Goal: Task Accomplishment & Management: Manage account settings

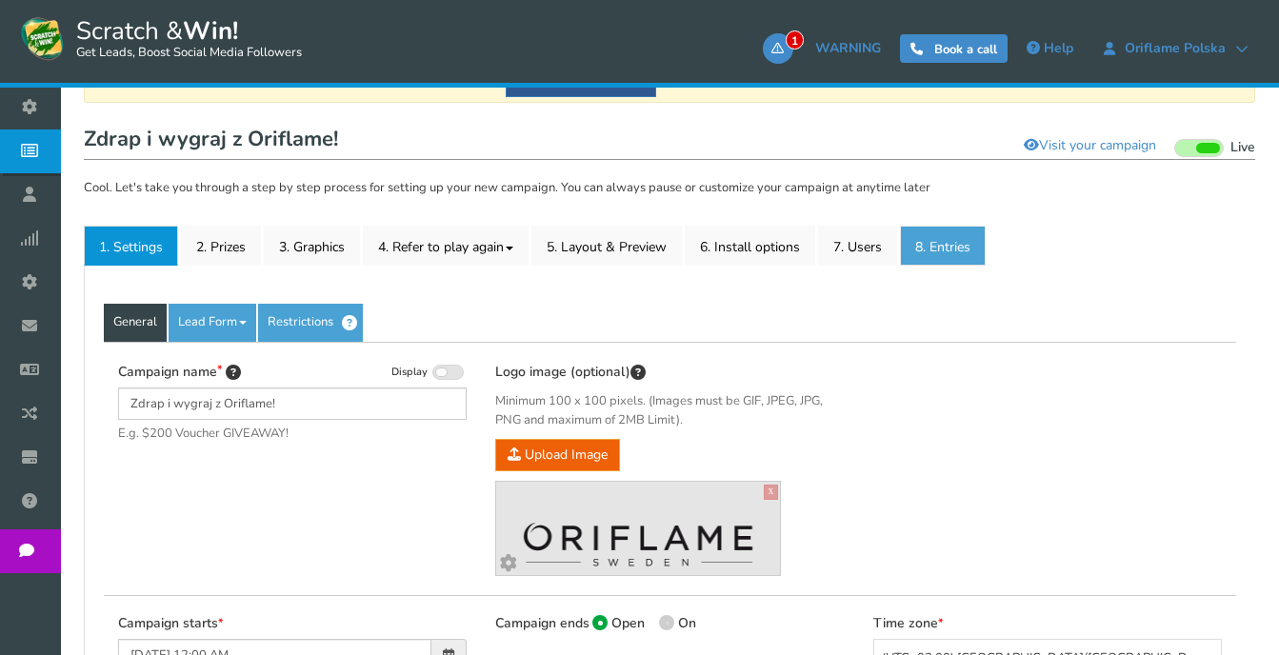
click at [947, 250] on link "8. Entries" at bounding box center [943, 246] width 86 height 40
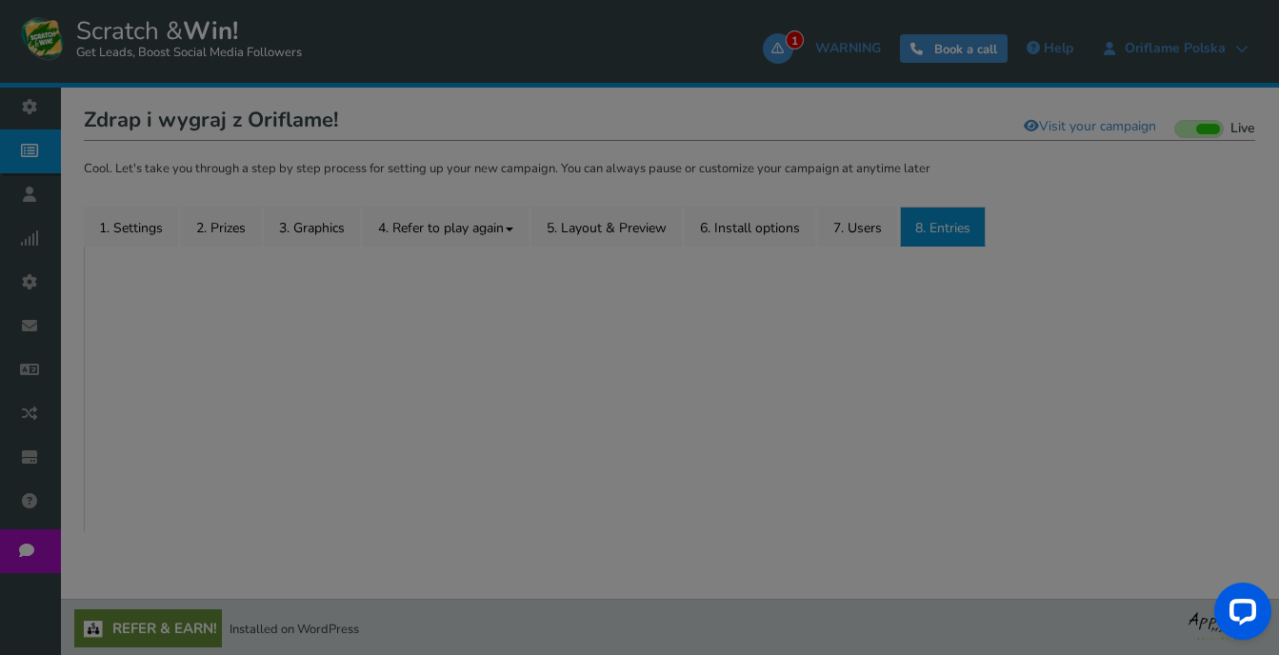
scroll to position [308, 0]
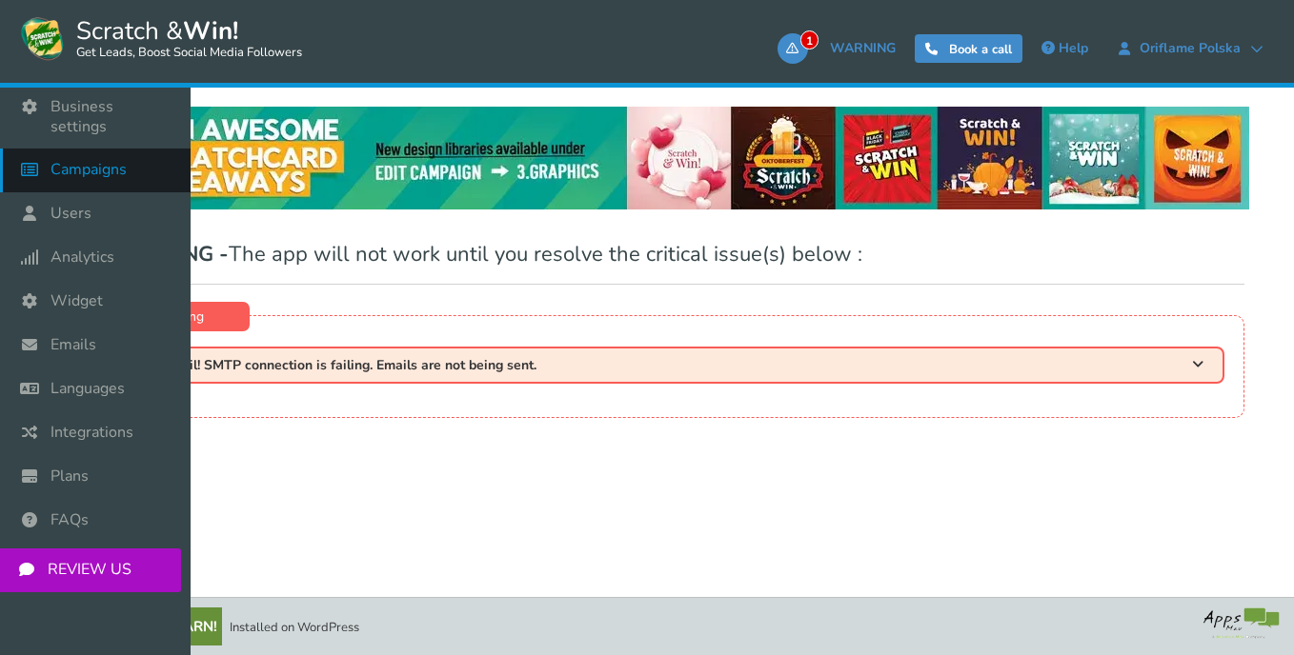
click at [40, 149] on icon at bounding box center [34, 170] width 36 height 42
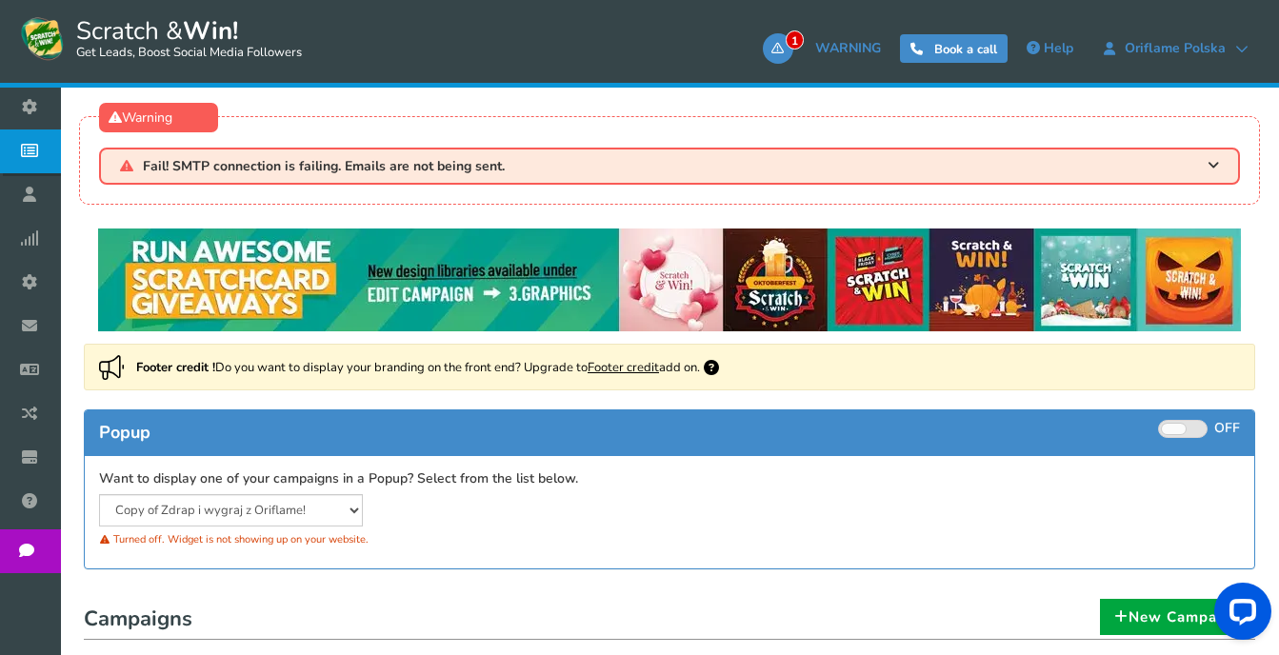
scroll to position [286, 0]
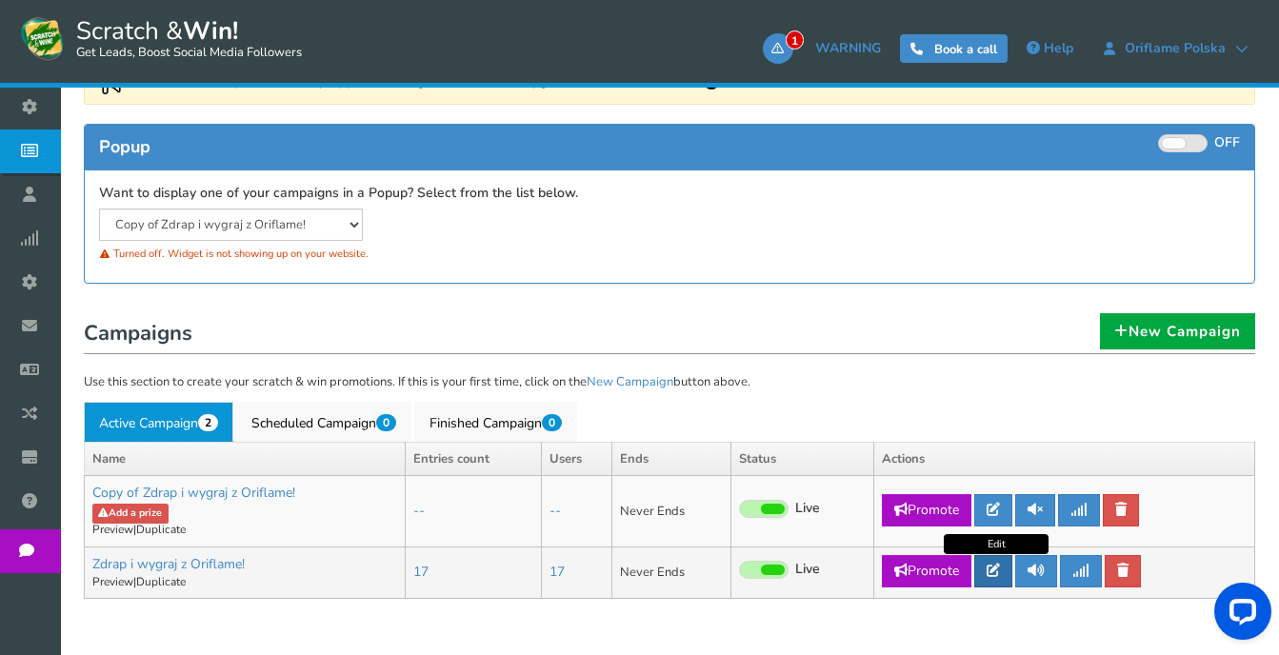
click at [1004, 568] on link at bounding box center [994, 571] width 38 height 32
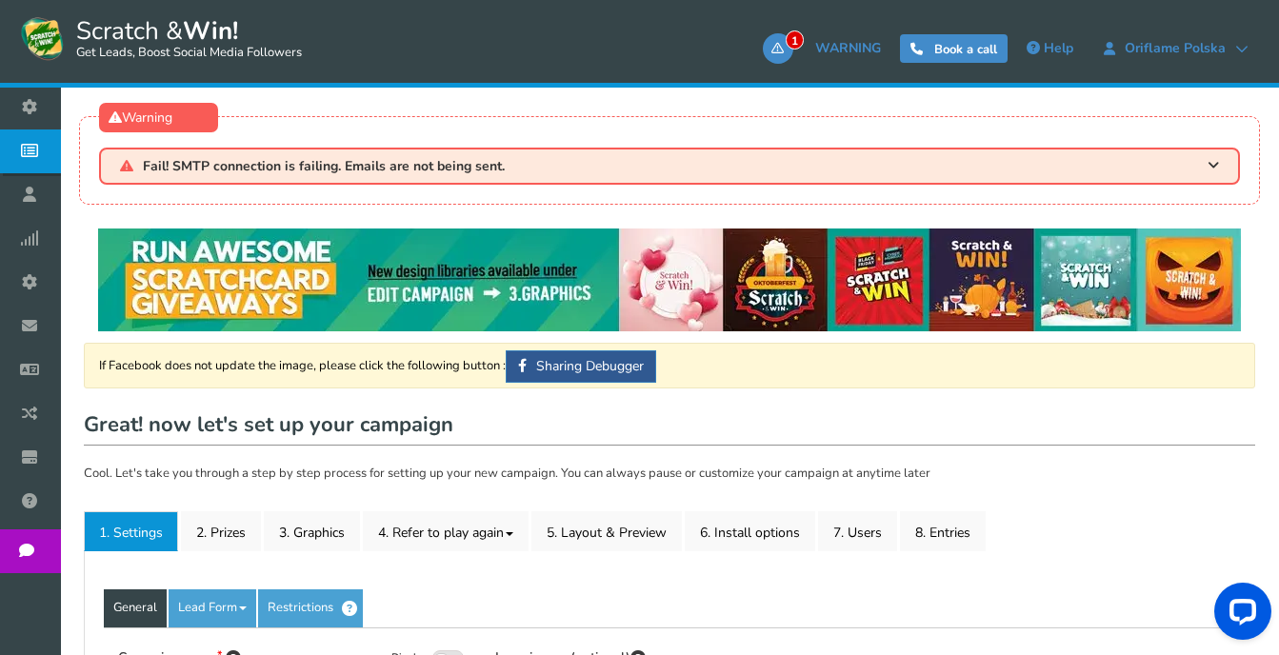
type input "Zdrap i wygraj z Oriflame!"
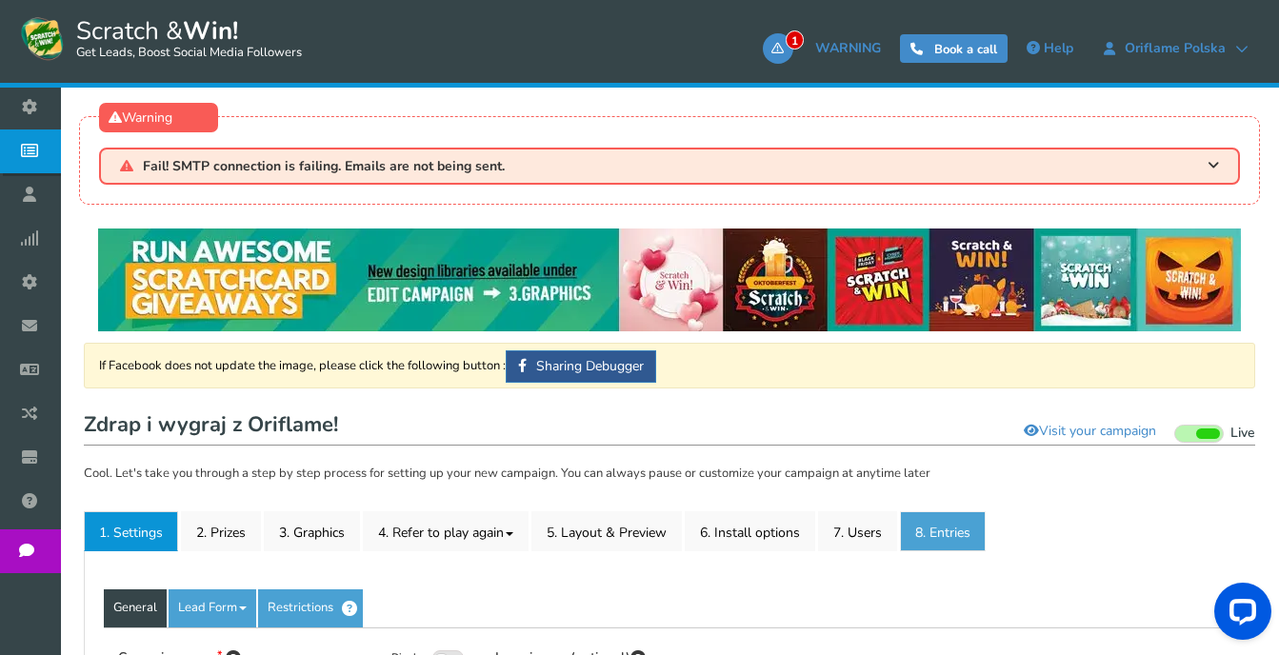
click at [947, 525] on link "8. Entries" at bounding box center [943, 532] width 86 height 40
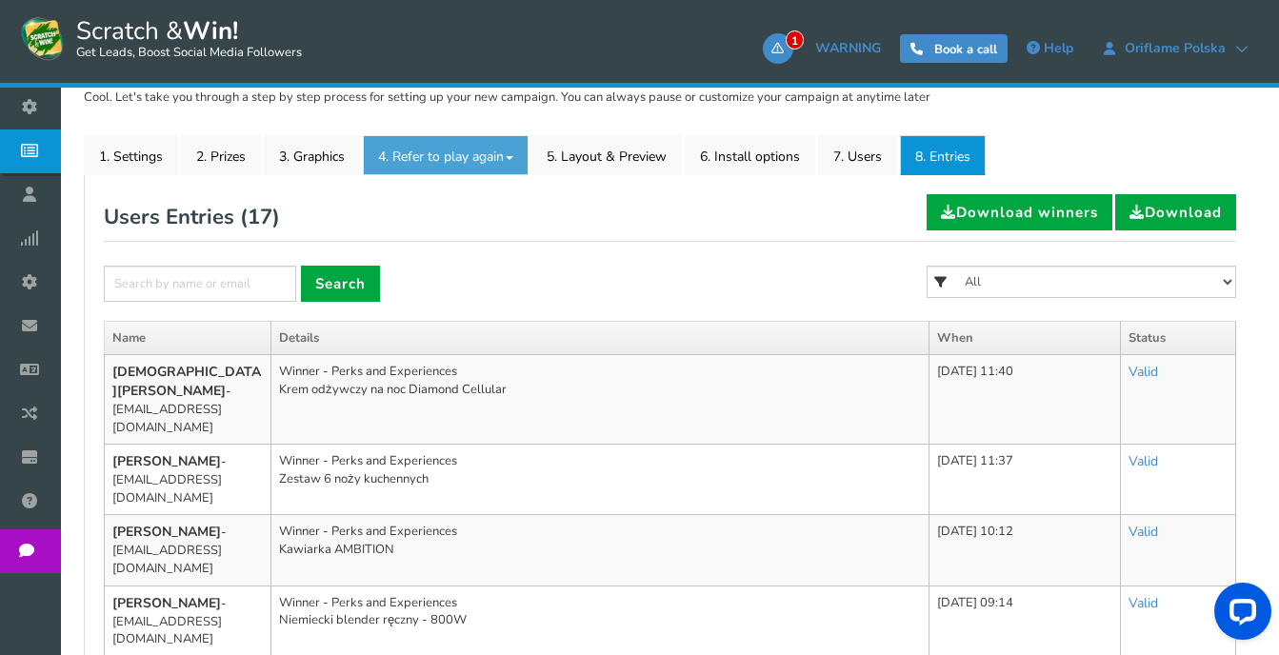
scroll to position [286, 0]
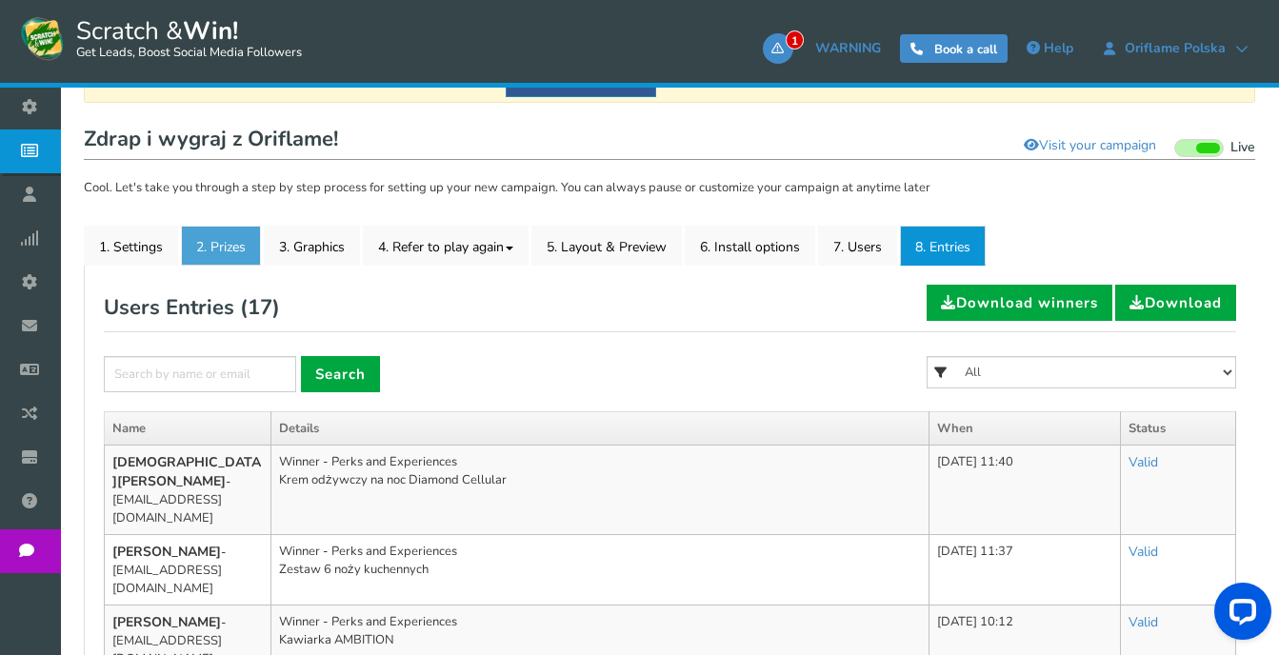
click at [228, 249] on link "2. Prizes" at bounding box center [221, 246] width 80 height 40
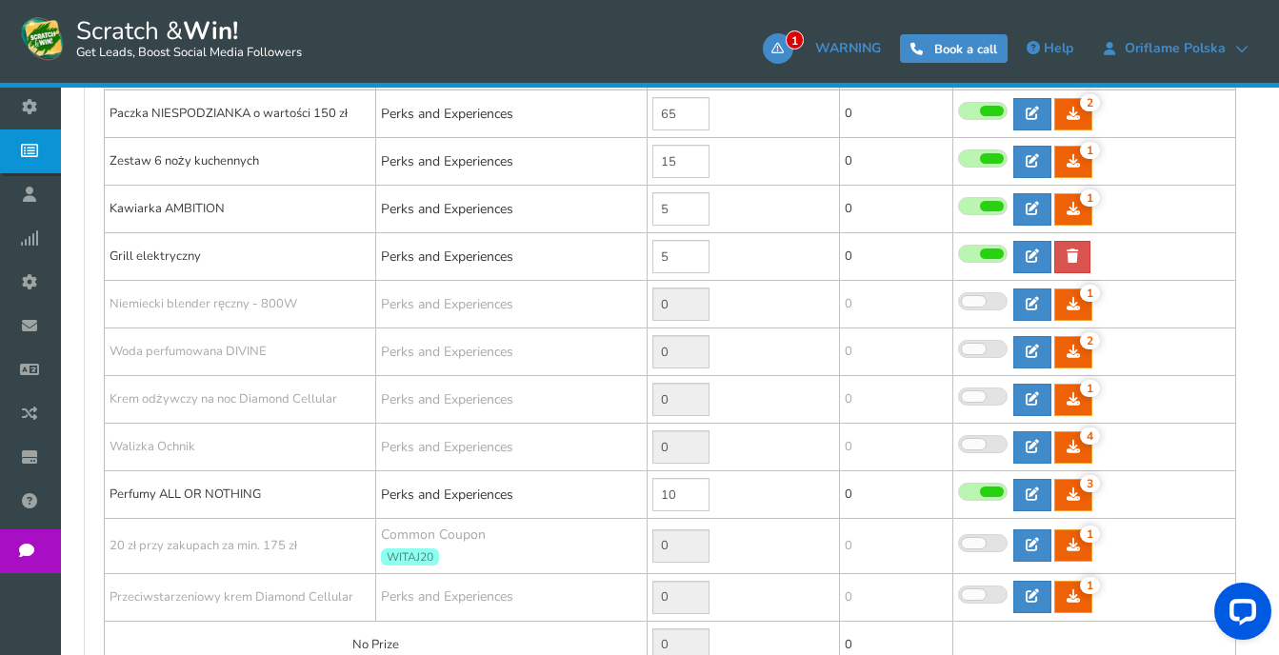
scroll to position [572, 0]
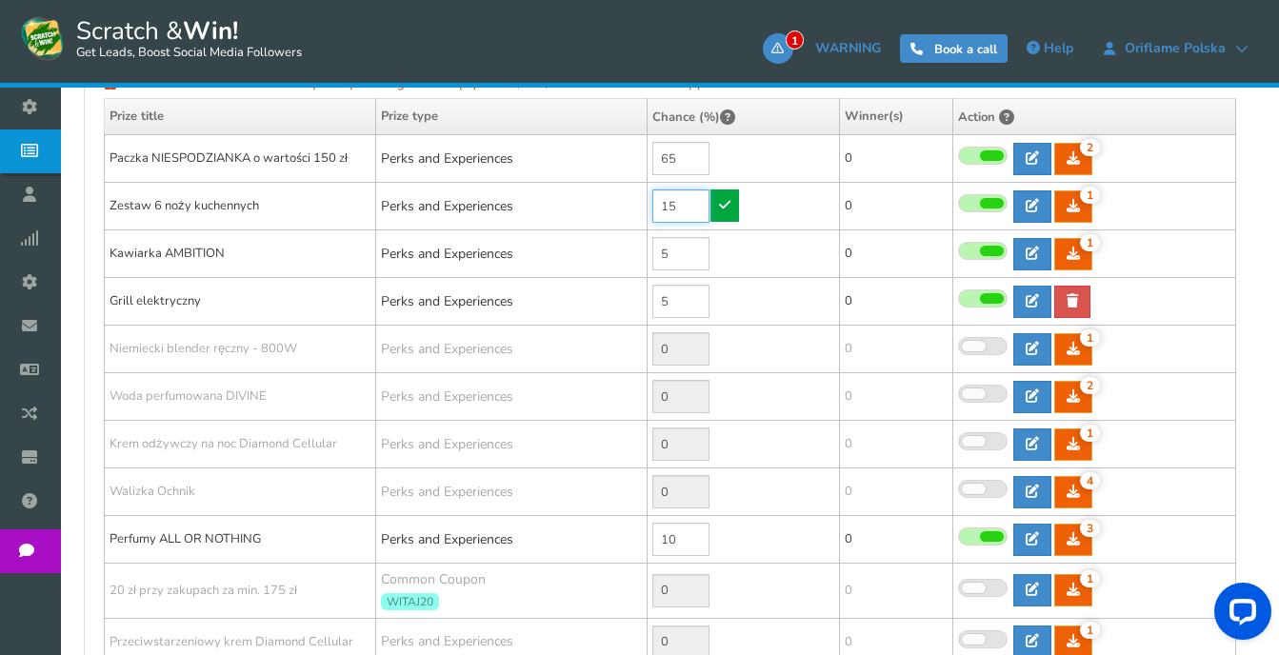
drag, startPoint x: 683, startPoint y: 206, endPoint x: 661, endPoint y: 200, distance: 22.6
click at [661, 200] on input "15" at bounding box center [681, 206] width 57 height 33
type input "10"
click at [723, 212] on link at bounding box center [725, 206] width 29 height 32
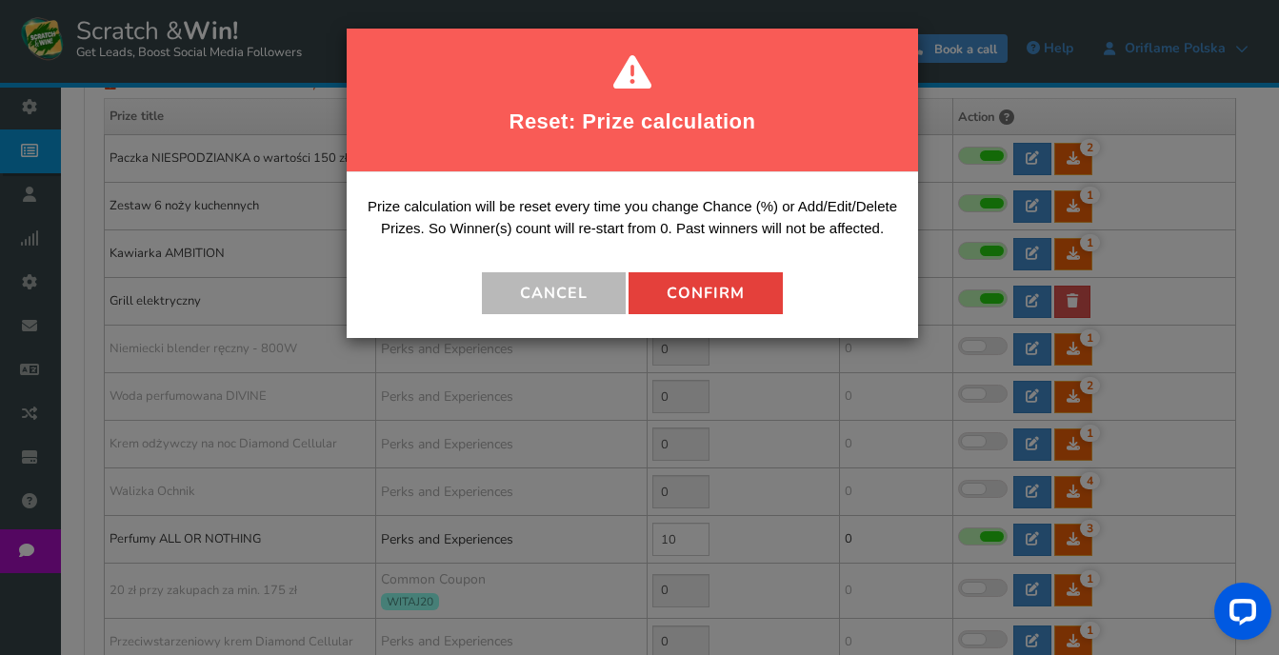
click at [710, 292] on button "Confirm" at bounding box center [706, 293] width 154 height 42
type input "5"
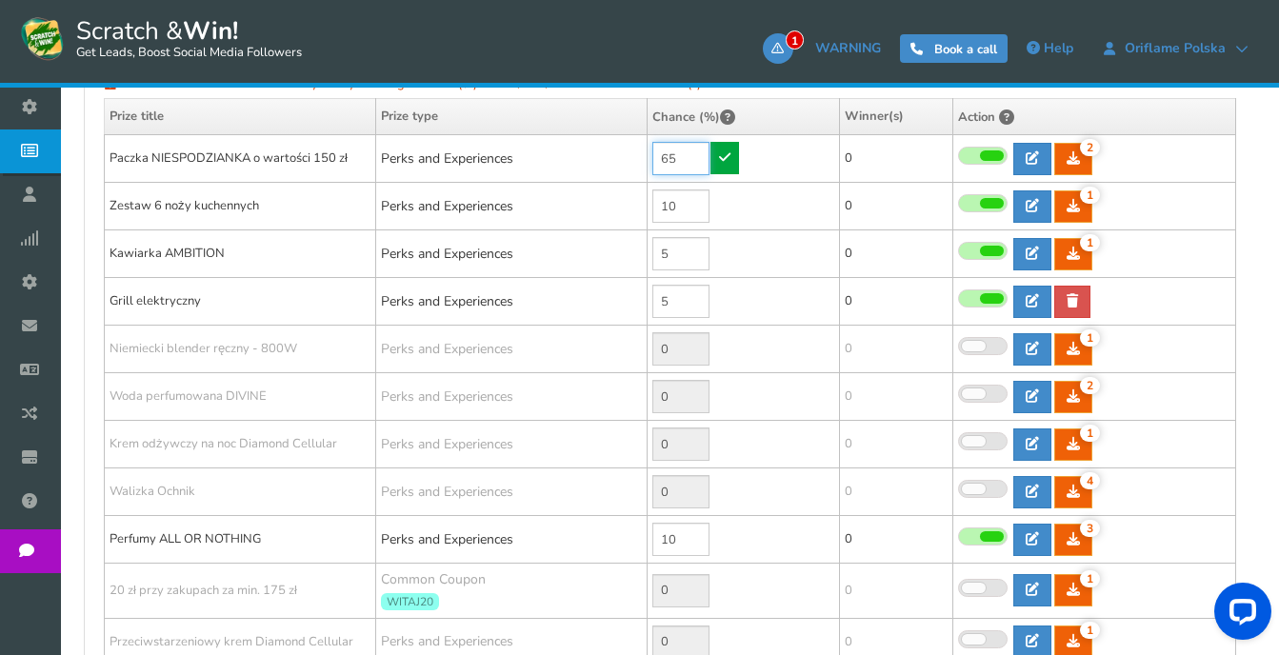
drag, startPoint x: 699, startPoint y: 158, endPoint x: 643, endPoint y: 147, distance: 57.4
click at [643, 147] on tr "Paczka NIESPODZIANKA o wartości 150 zł Perks and Experiences 65 2 2 0 Reward Ti…" at bounding box center [671, 159] width 1132 height 48
type input "70"
click at [727, 165] on link at bounding box center [725, 158] width 29 height 32
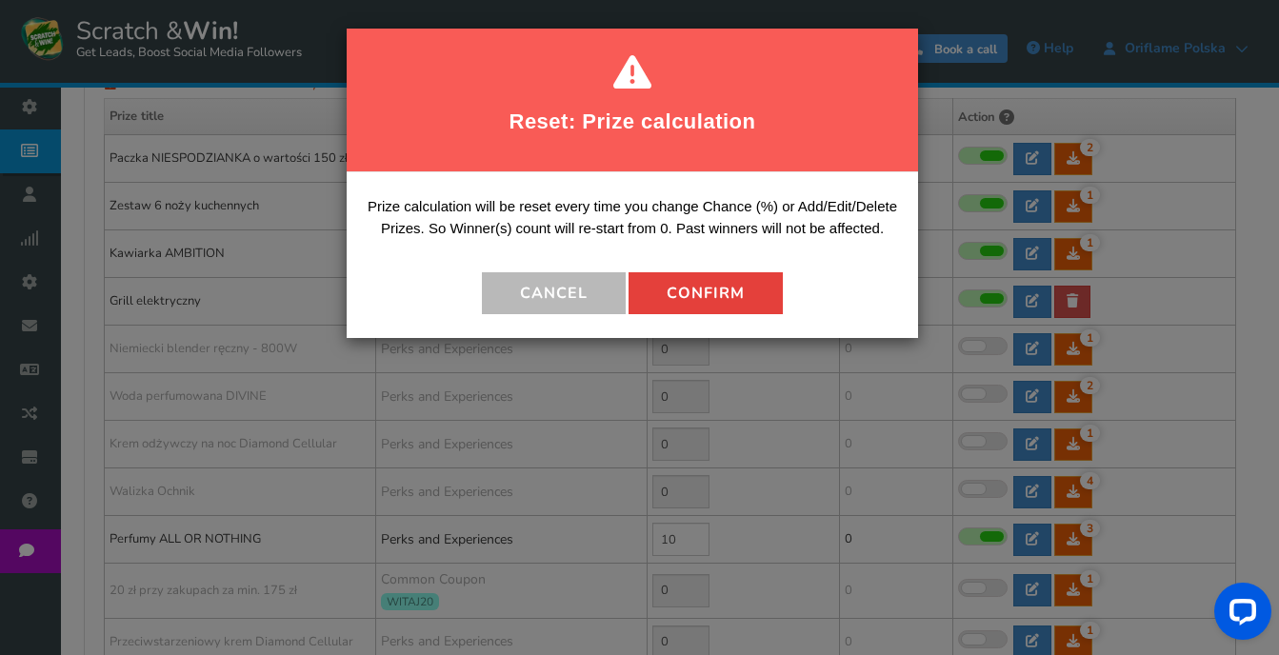
click at [715, 292] on button "Confirm" at bounding box center [706, 293] width 154 height 42
type input "0"
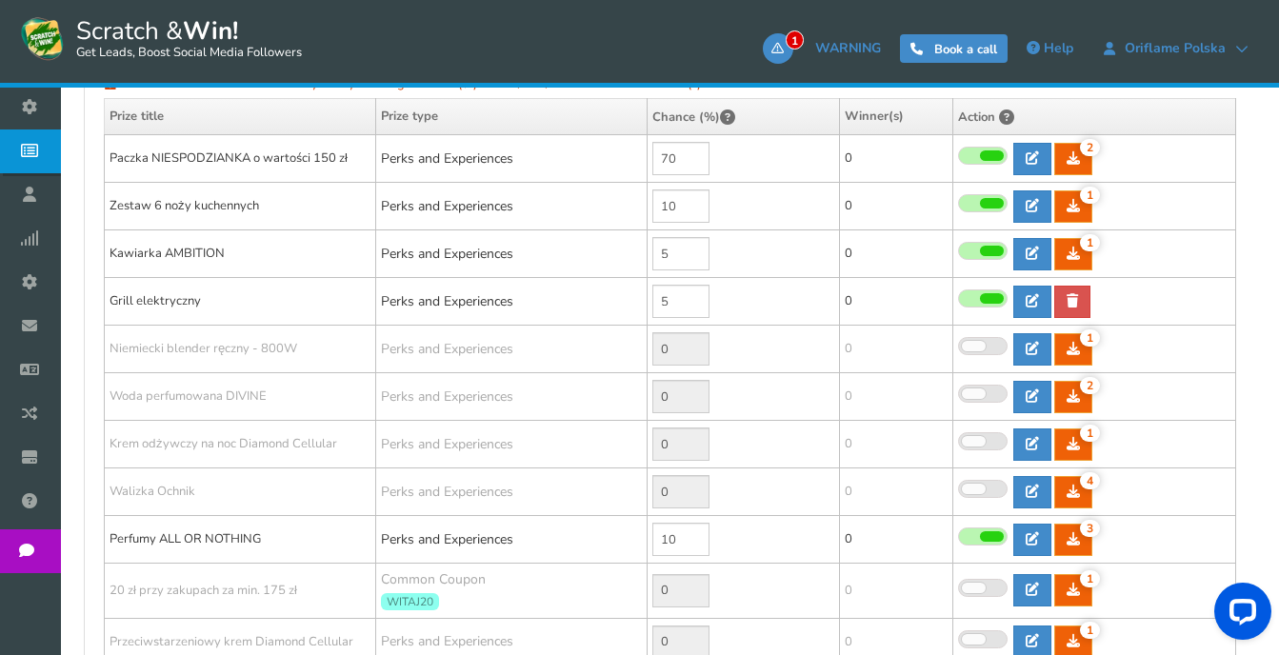
click at [980, 296] on span at bounding box center [992, 298] width 24 height 10
click at [958, 296] on input "checkbox" at bounding box center [958, 299] width 0 height 12
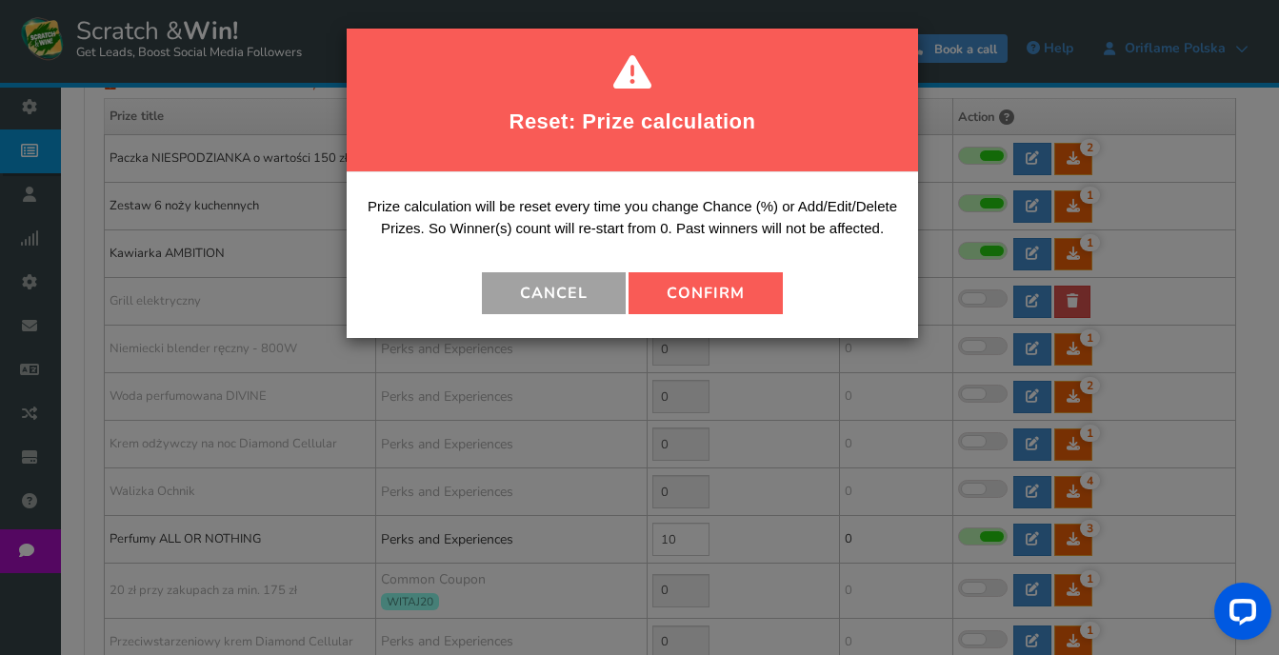
click at [573, 278] on button "Cancel" at bounding box center [554, 293] width 144 height 42
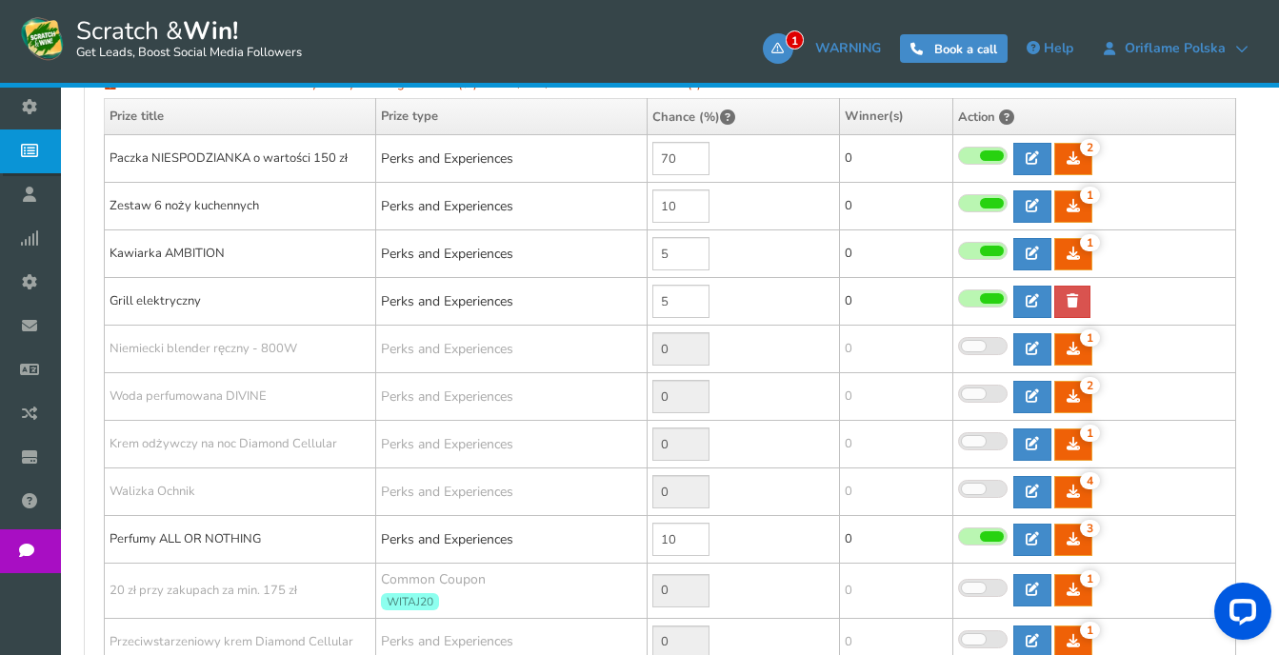
click at [976, 300] on span at bounding box center [983, 299] width 50 height 18
click at [958, 300] on input "checkbox" at bounding box center [958, 299] width 0 height 12
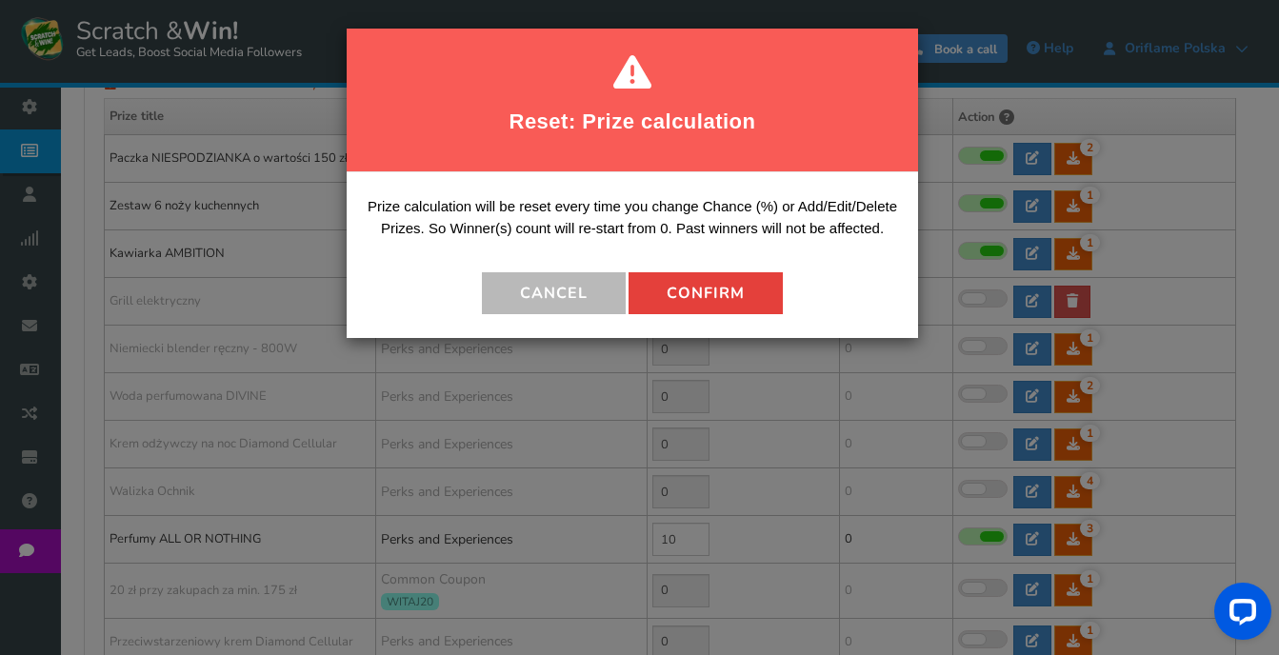
click at [715, 291] on button "Confirm" at bounding box center [706, 293] width 154 height 42
type input "0"
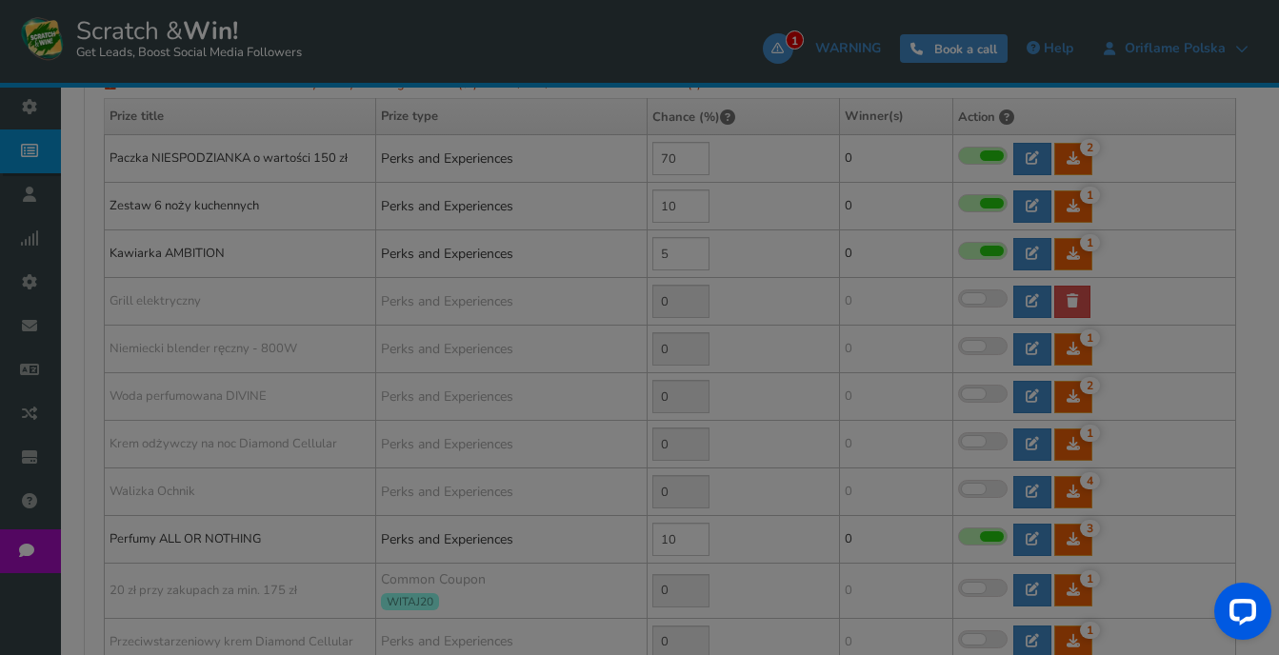
type input "5"
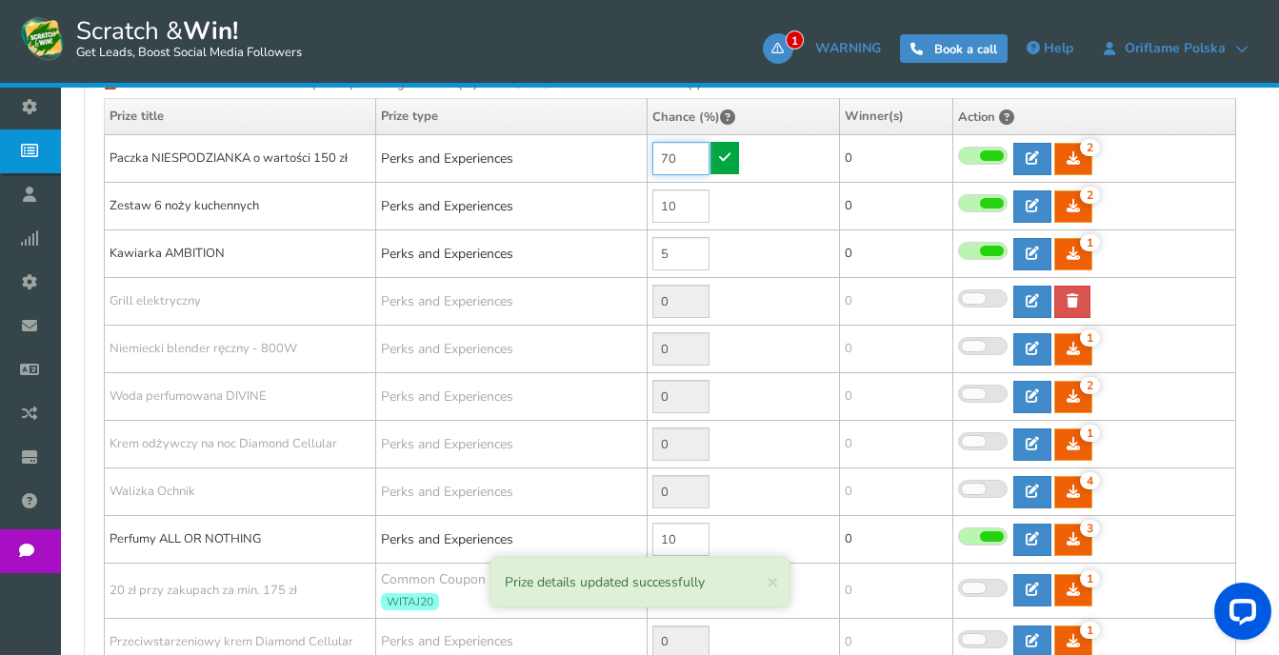
click at [682, 159] on input "70" at bounding box center [681, 158] width 57 height 33
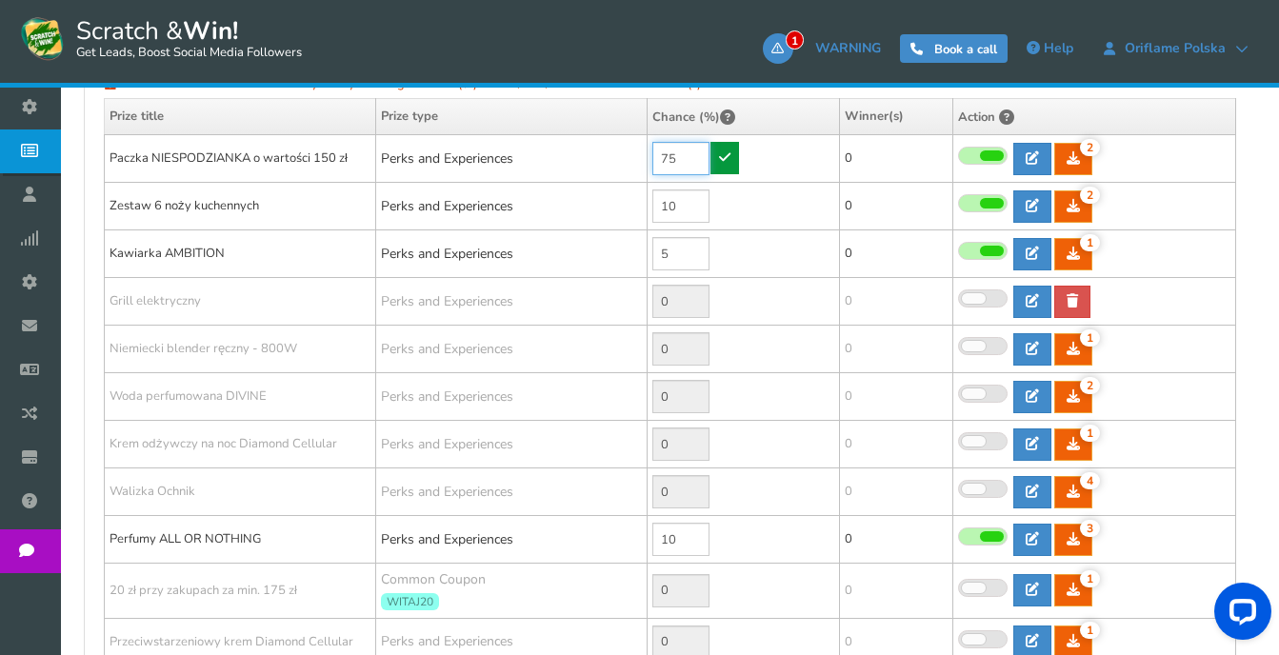
type input "75"
click at [724, 161] on icon at bounding box center [724, 157] width 11 height 13
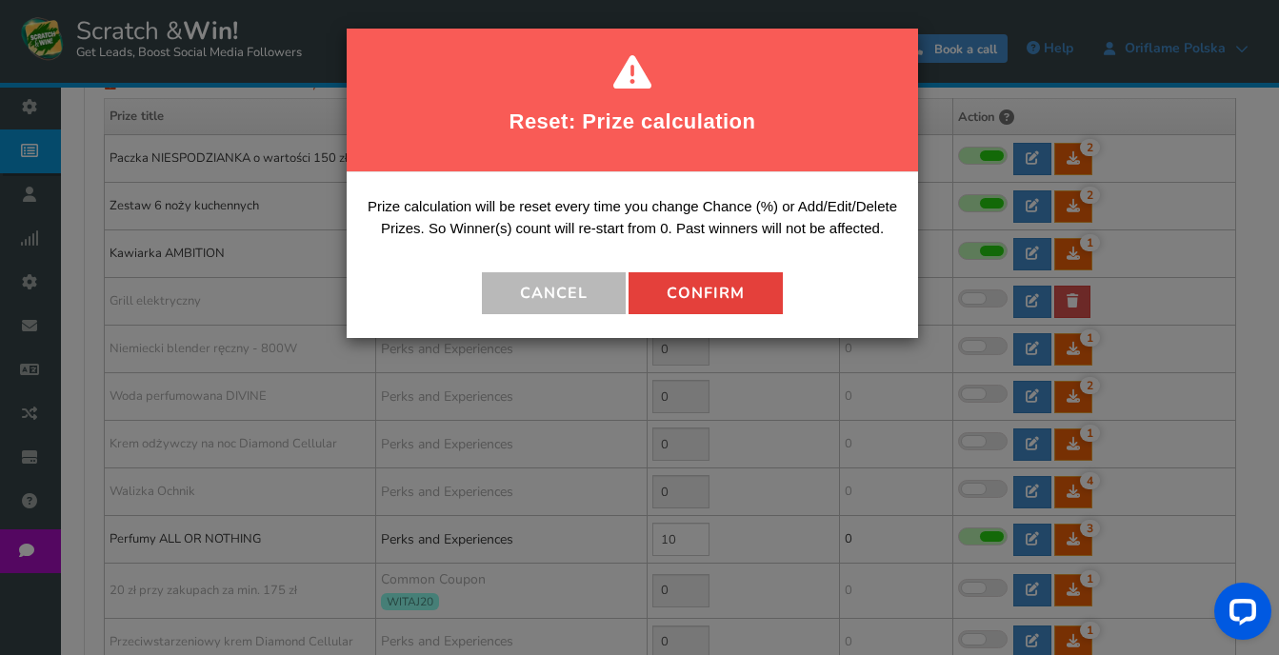
click at [741, 285] on button "Confirm" at bounding box center [706, 293] width 154 height 42
type input "0"
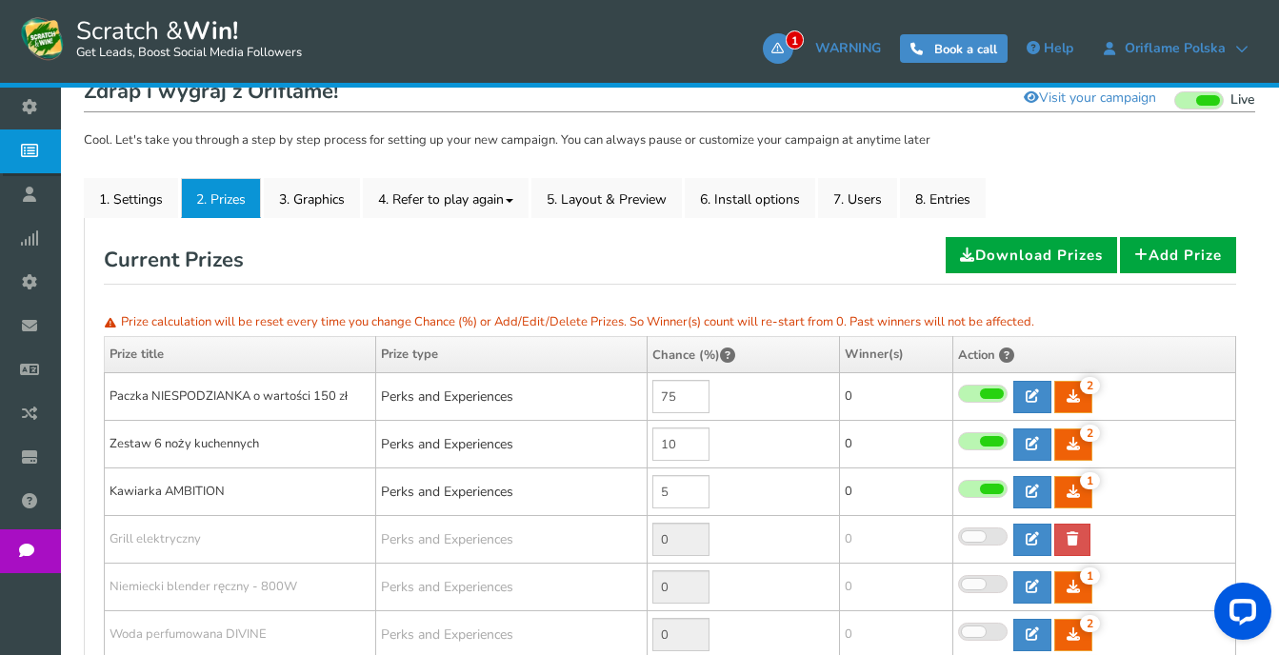
scroll to position [286, 0]
